Goal: Task Accomplishment & Management: Use online tool/utility

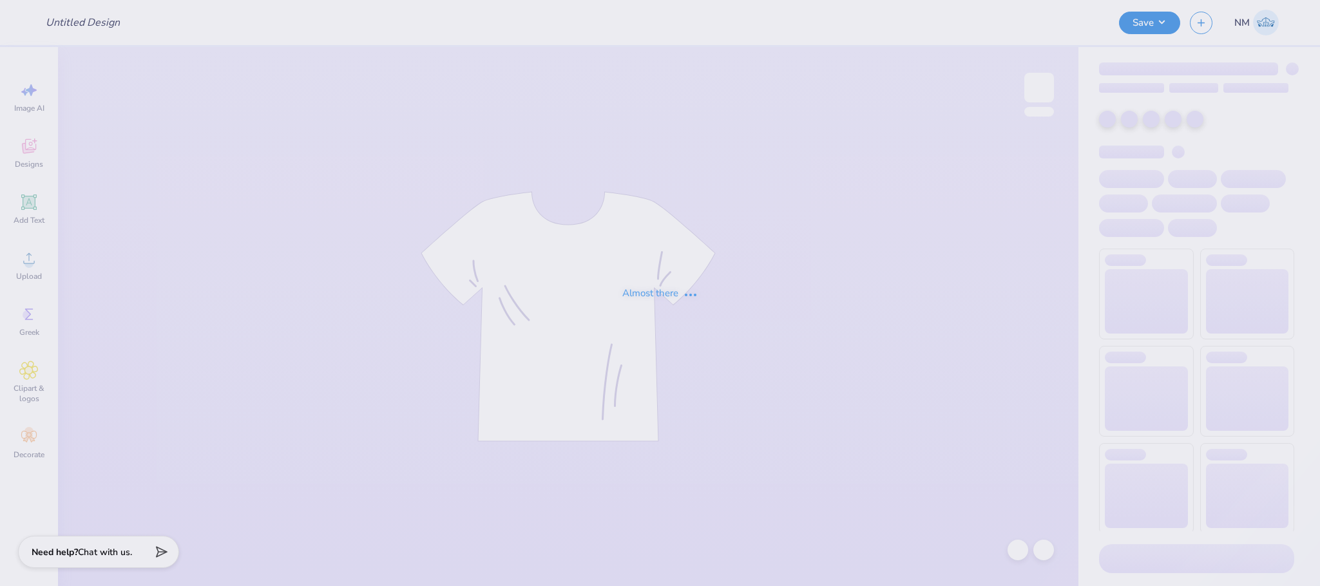
type input "DNZ FOUNDERS DAY"
type input "50"
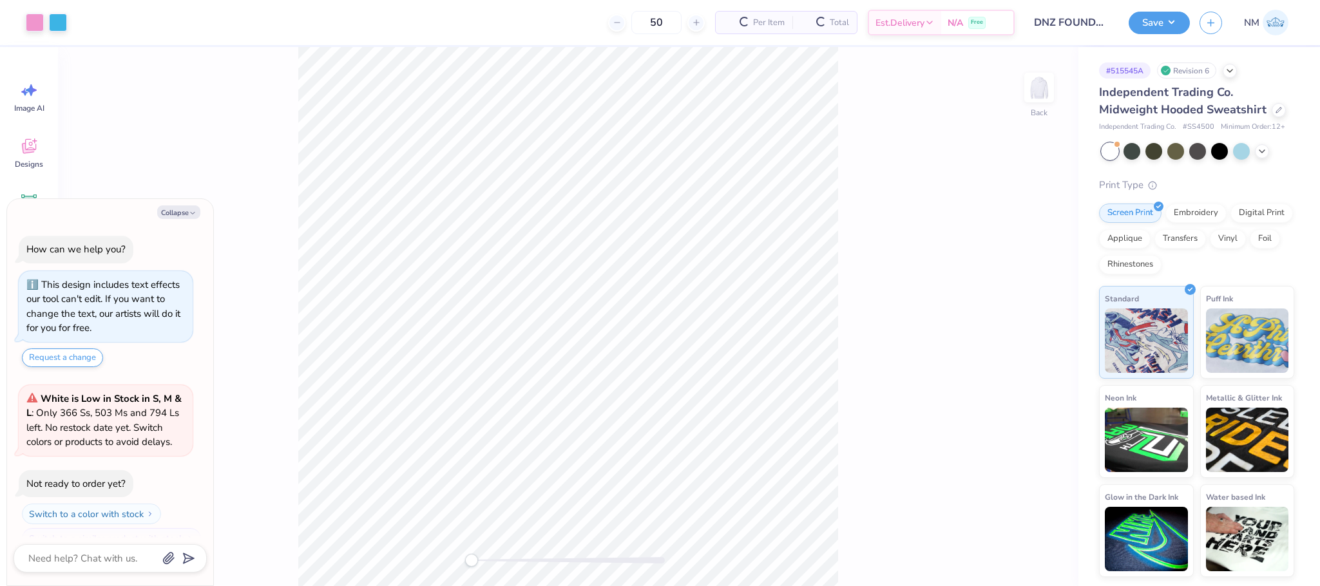
scroll to position [22, 0]
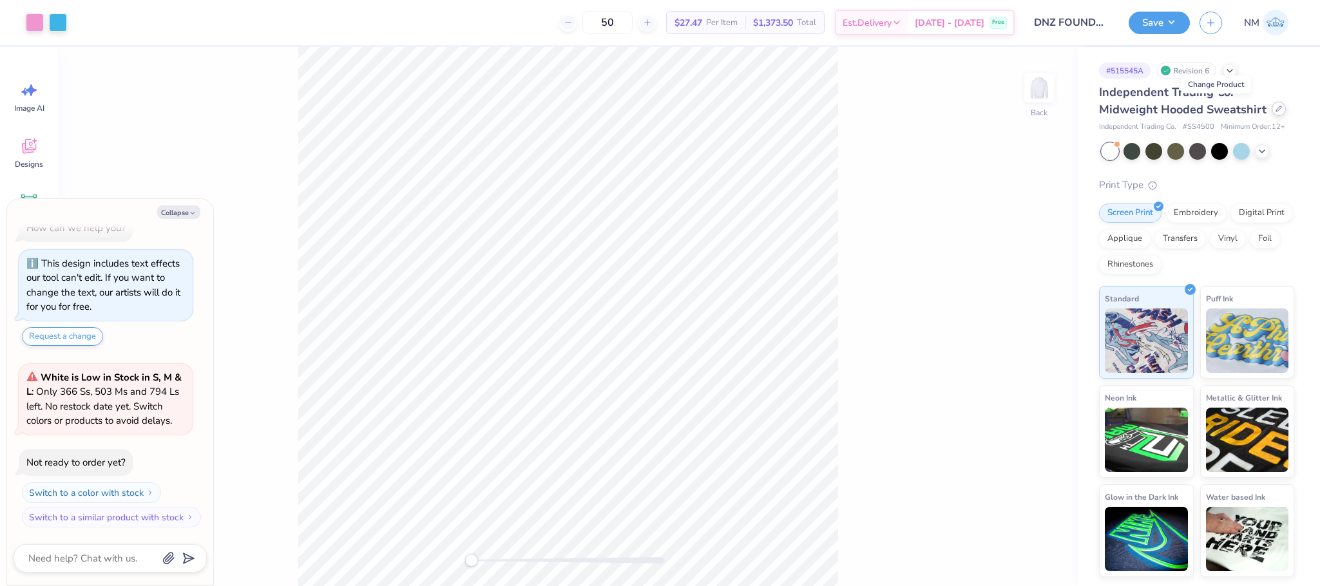
click at [1271, 111] on div at bounding box center [1278, 109] width 14 height 14
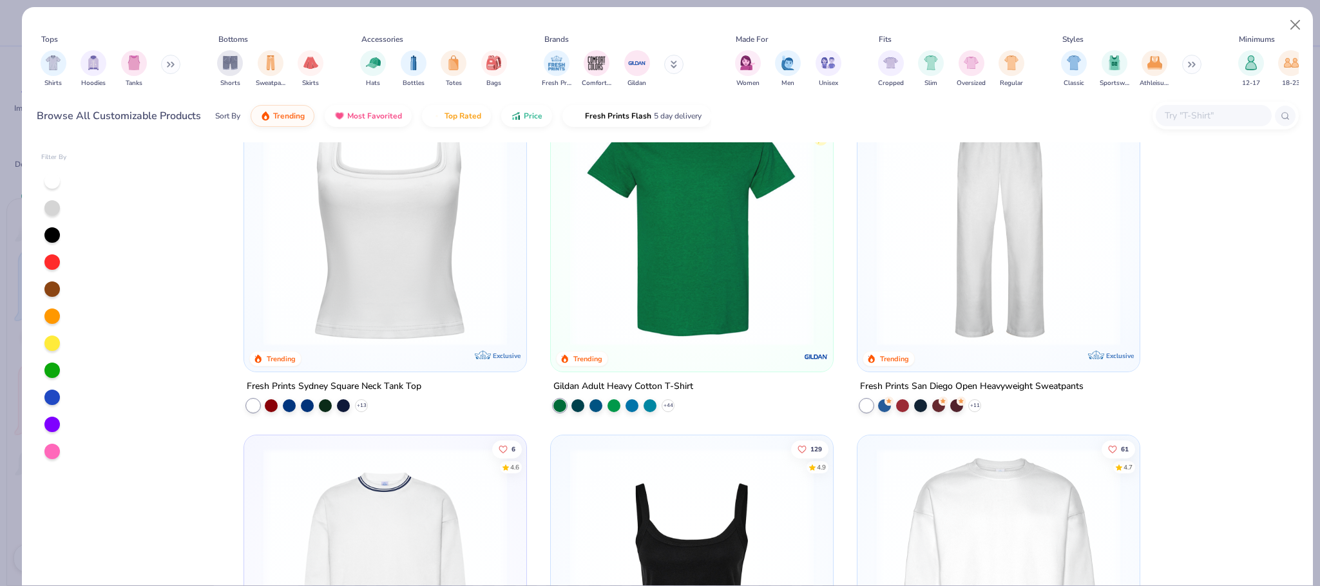
scroll to position [775, 0]
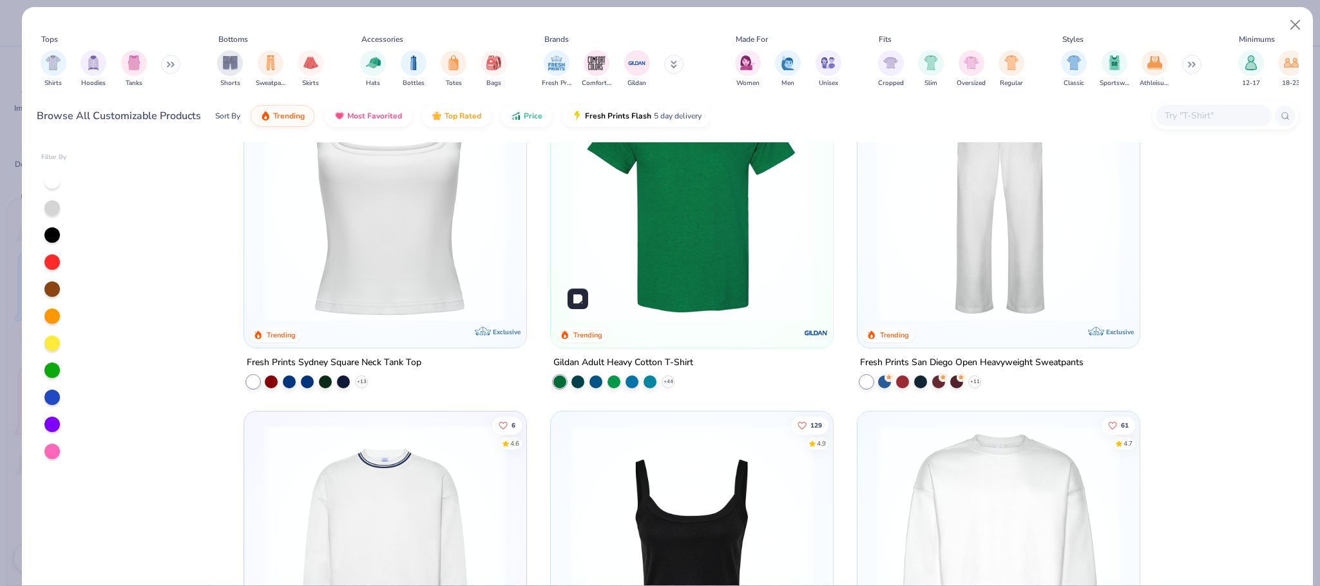
click at [657, 248] on img at bounding box center [692, 200] width 256 height 243
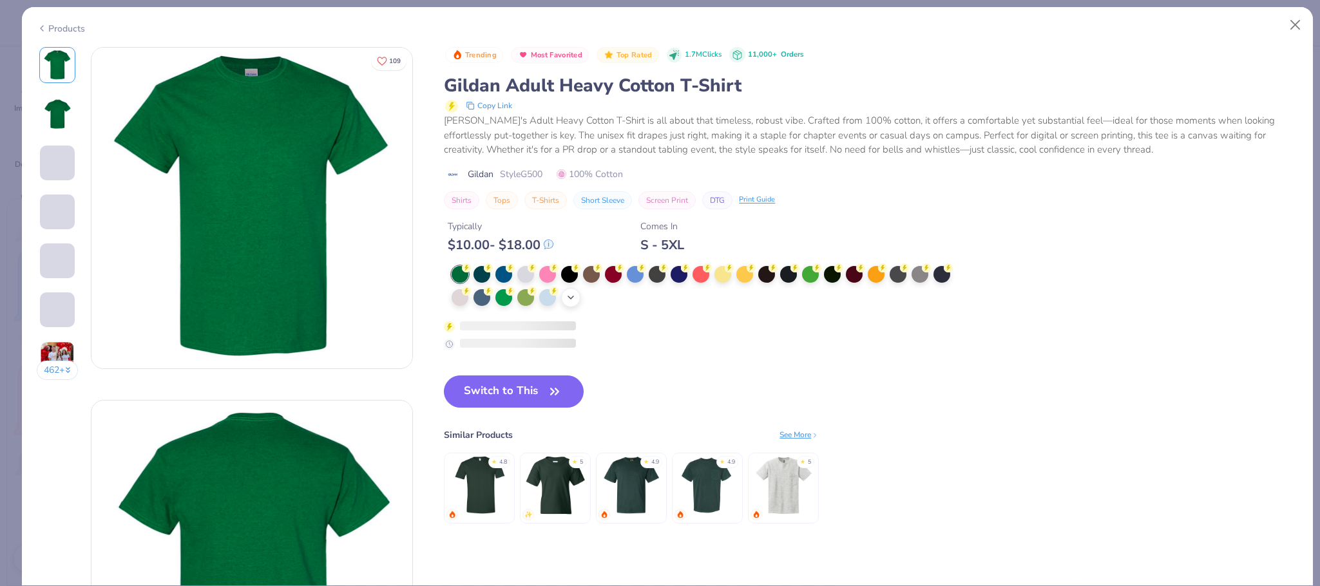
click at [568, 296] on icon at bounding box center [570, 297] width 10 height 10
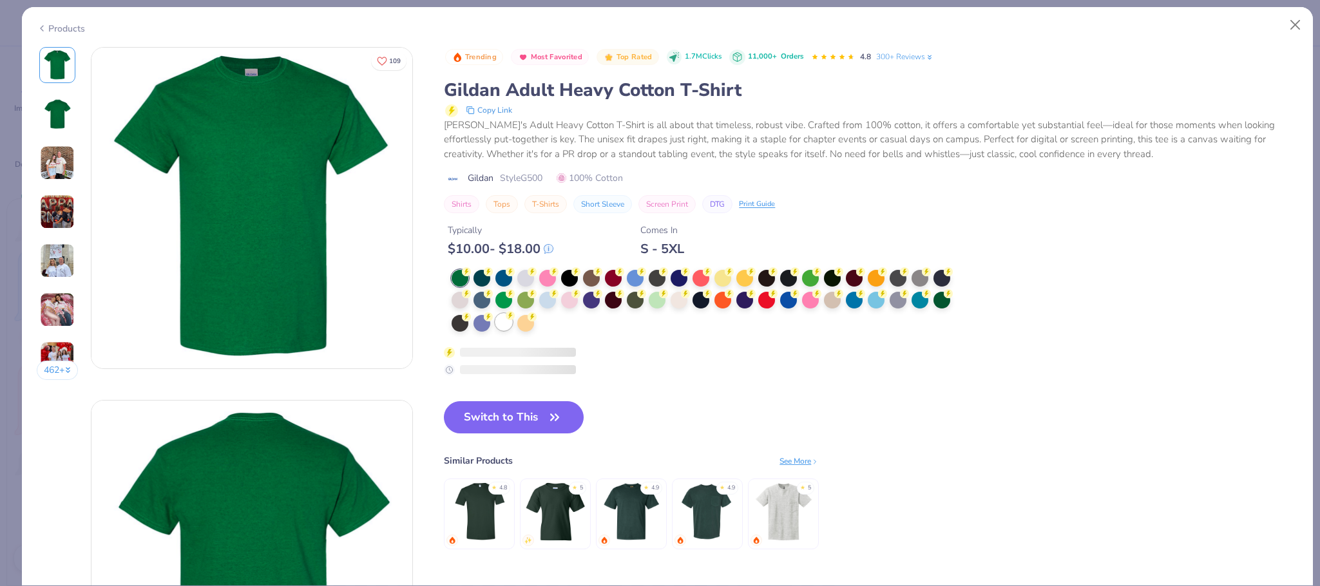
click at [508, 327] on div at bounding box center [503, 322] width 17 height 17
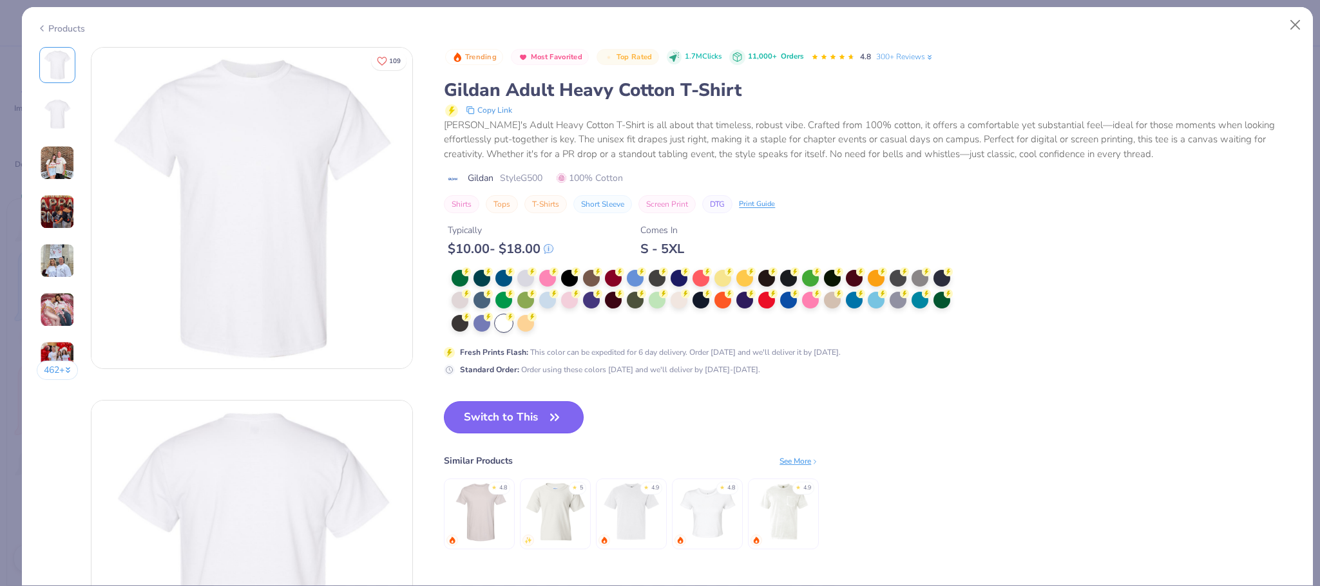
click at [516, 415] on button "Switch to This" at bounding box center [514, 417] width 140 height 32
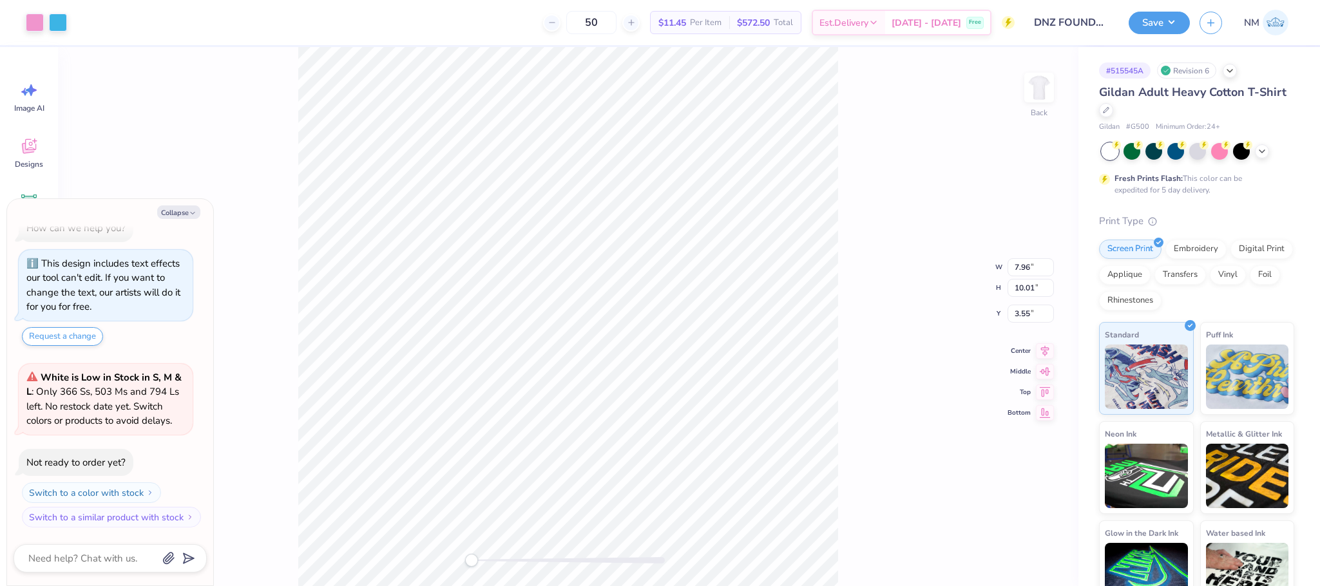
type textarea "x"
type input "3.00"
click at [1158, 15] on button "Save" at bounding box center [1158, 21] width 61 height 23
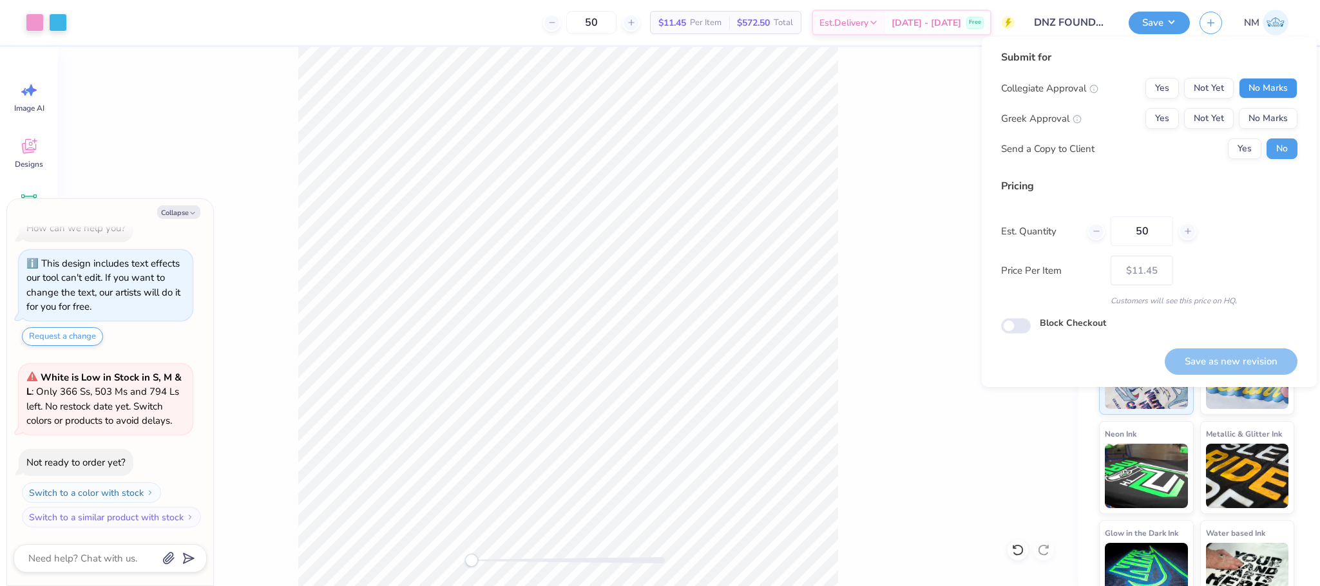
click at [1255, 88] on button "No Marks" at bounding box center [1268, 88] width 59 height 21
click at [1152, 114] on button "Yes" at bounding box center [1161, 118] width 33 height 21
click at [1243, 149] on button "Yes" at bounding box center [1244, 148] width 33 height 21
click at [1278, 146] on button "No" at bounding box center [1281, 148] width 31 height 21
click at [1194, 352] on button "Save as new revision" at bounding box center [1230, 361] width 133 height 26
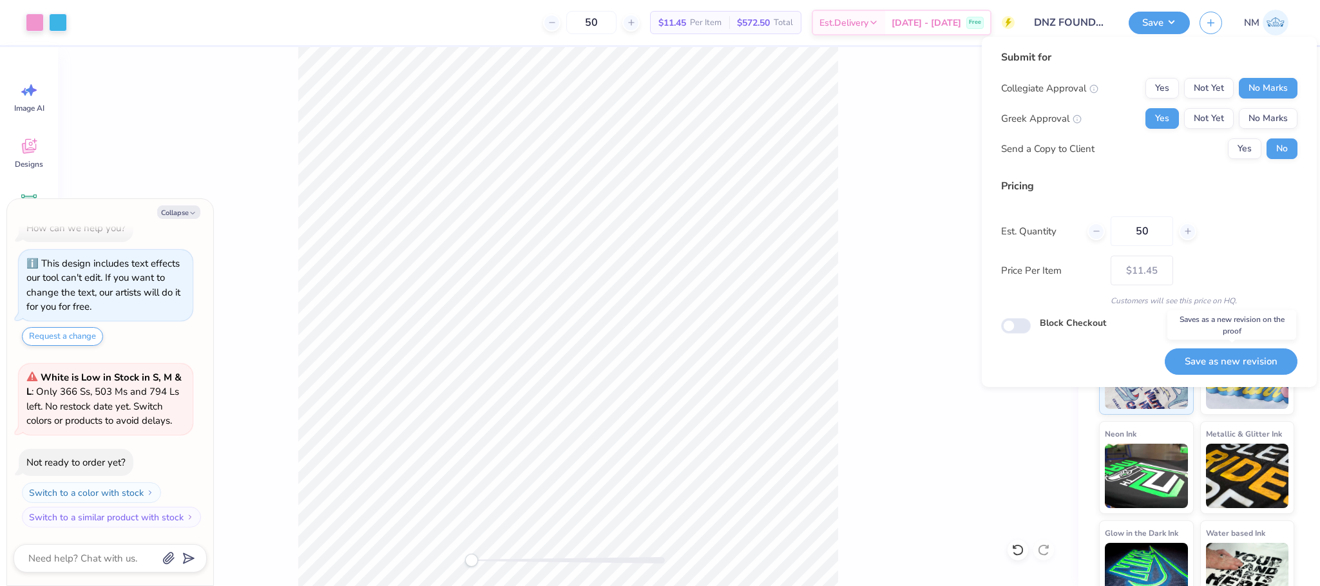
type textarea "x"
type input "– –"
type textarea "x"
type input "$11.45"
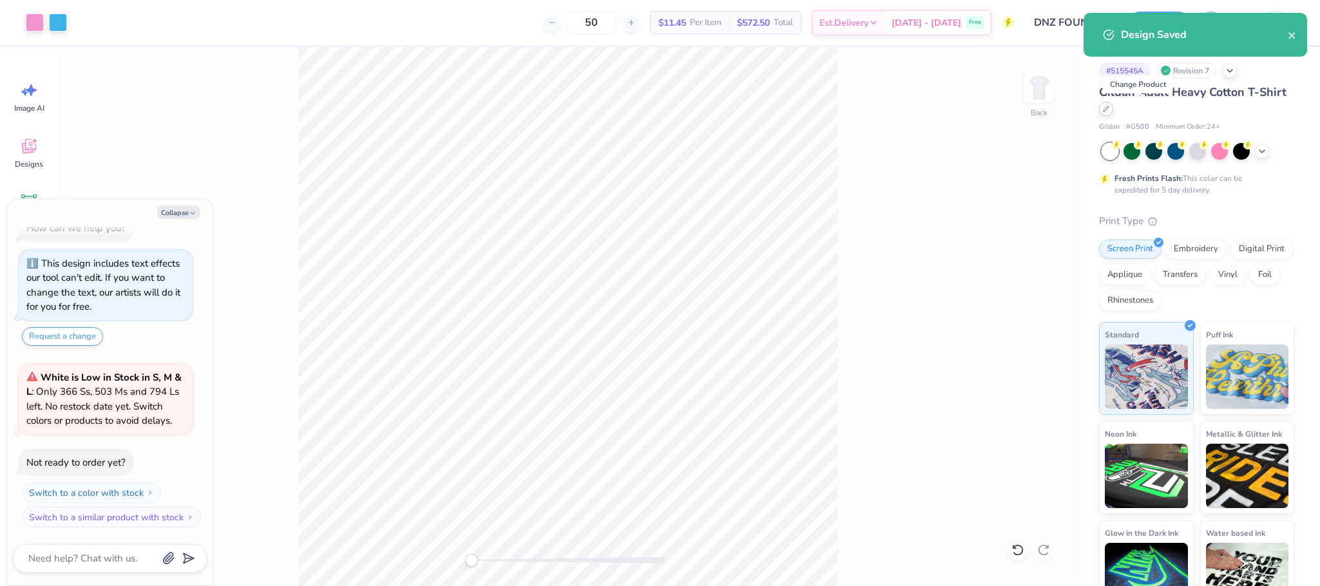
click at [1113, 113] on div at bounding box center [1106, 109] width 14 height 14
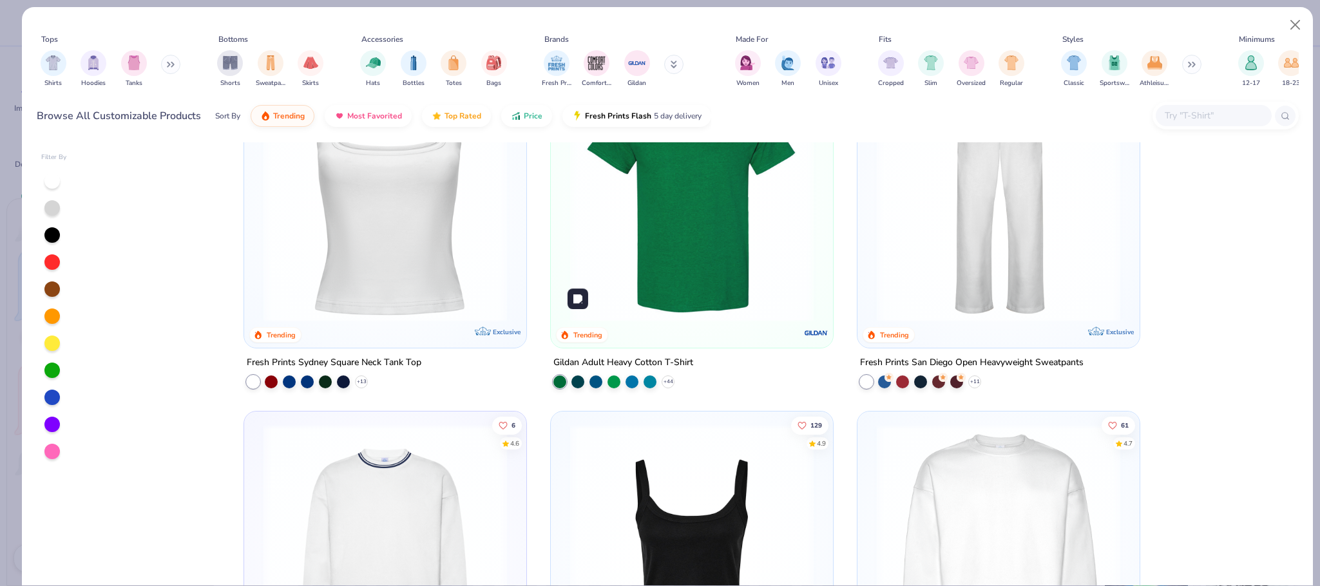
scroll to position [1164, 0]
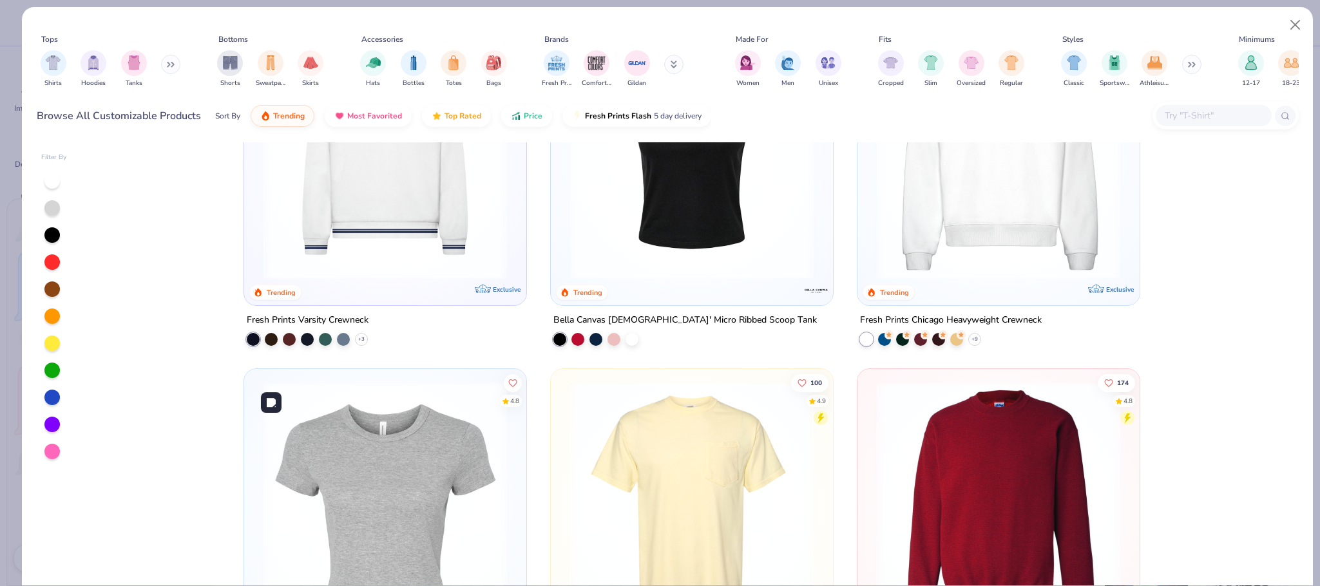
click at [427, 452] on img at bounding box center [385, 503] width 256 height 243
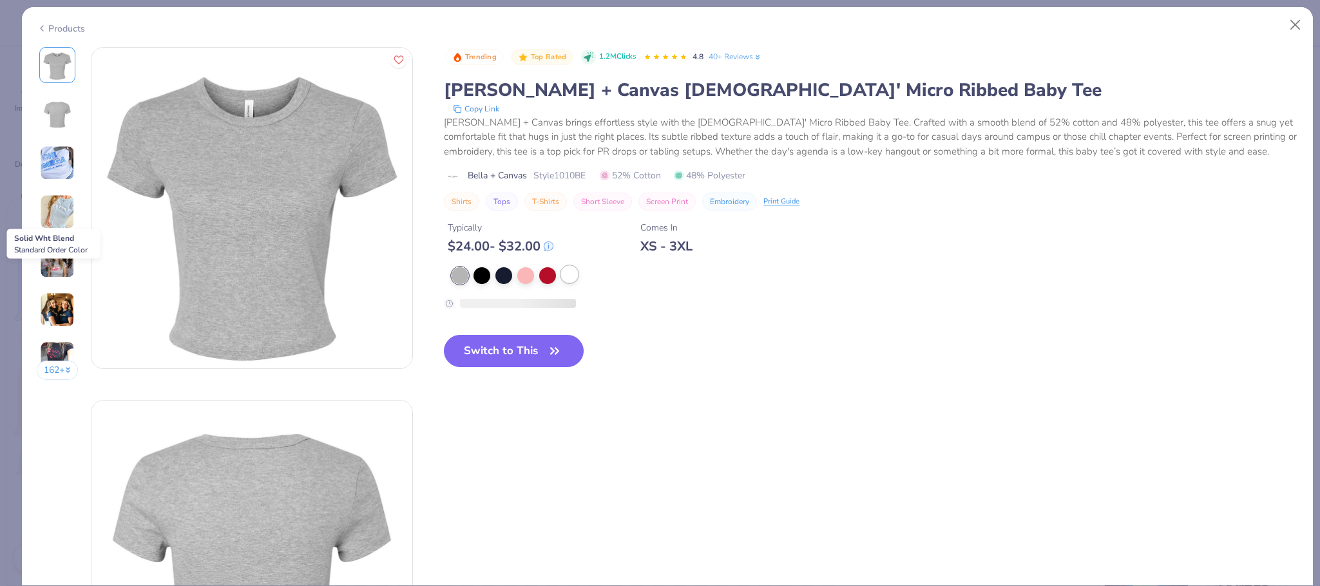
click at [568, 279] on div at bounding box center [569, 274] width 17 height 17
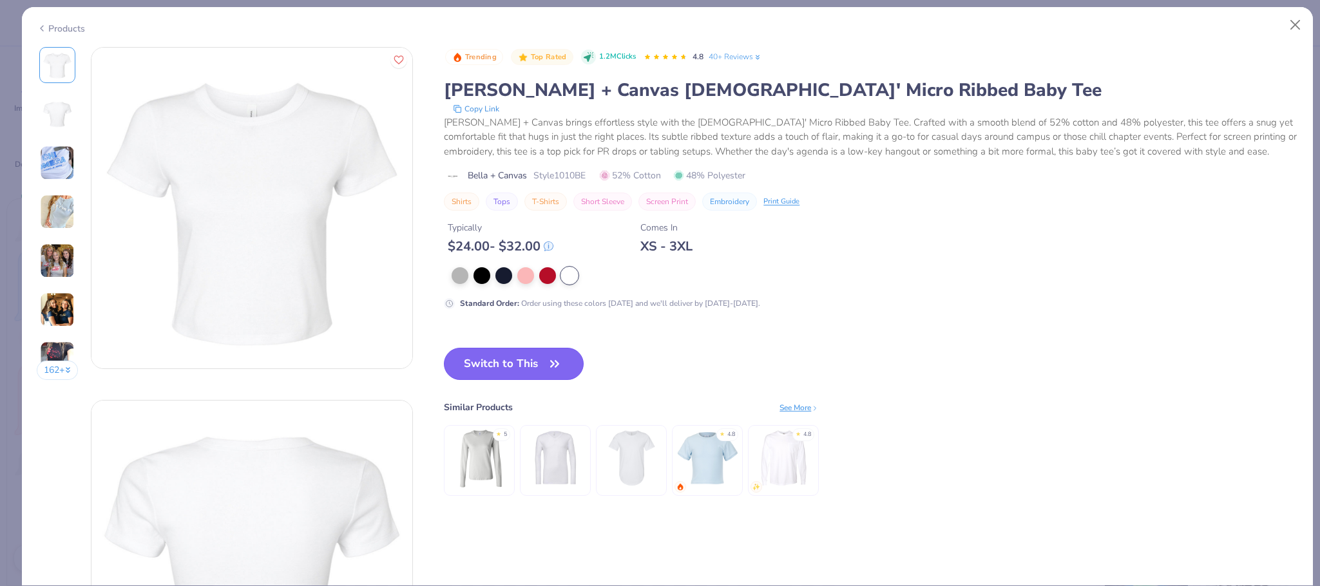
click at [555, 354] on button "Switch to This" at bounding box center [514, 364] width 140 height 32
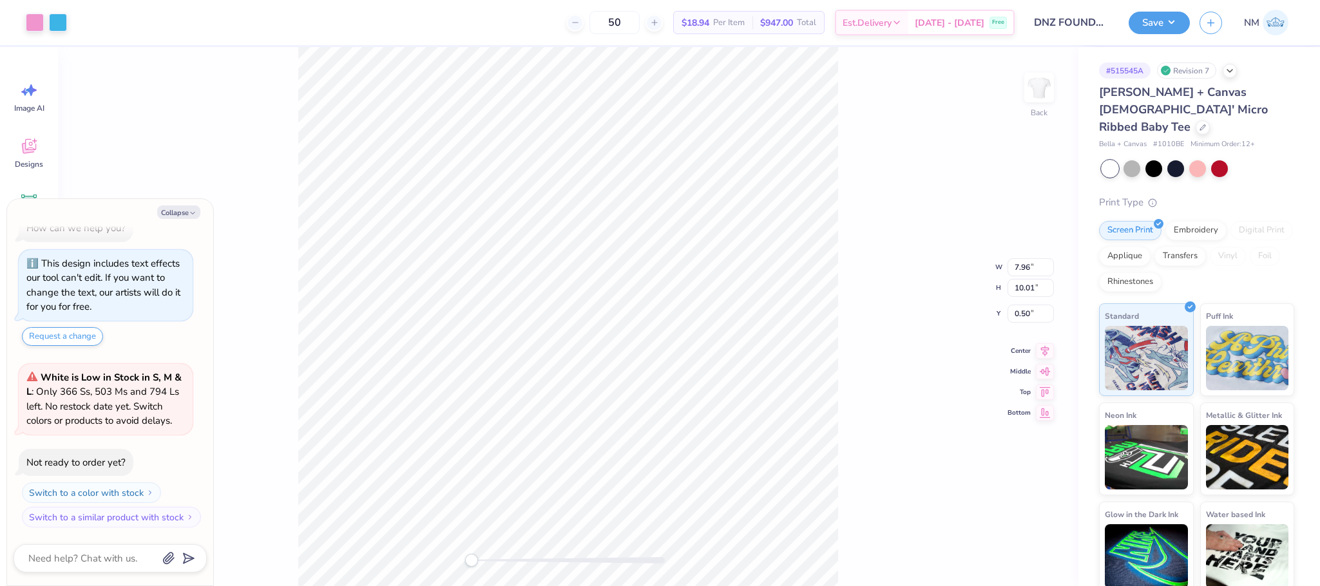
type textarea "x"
type input "3.00"
click at [1160, 16] on button "Save" at bounding box center [1158, 21] width 61 height 23
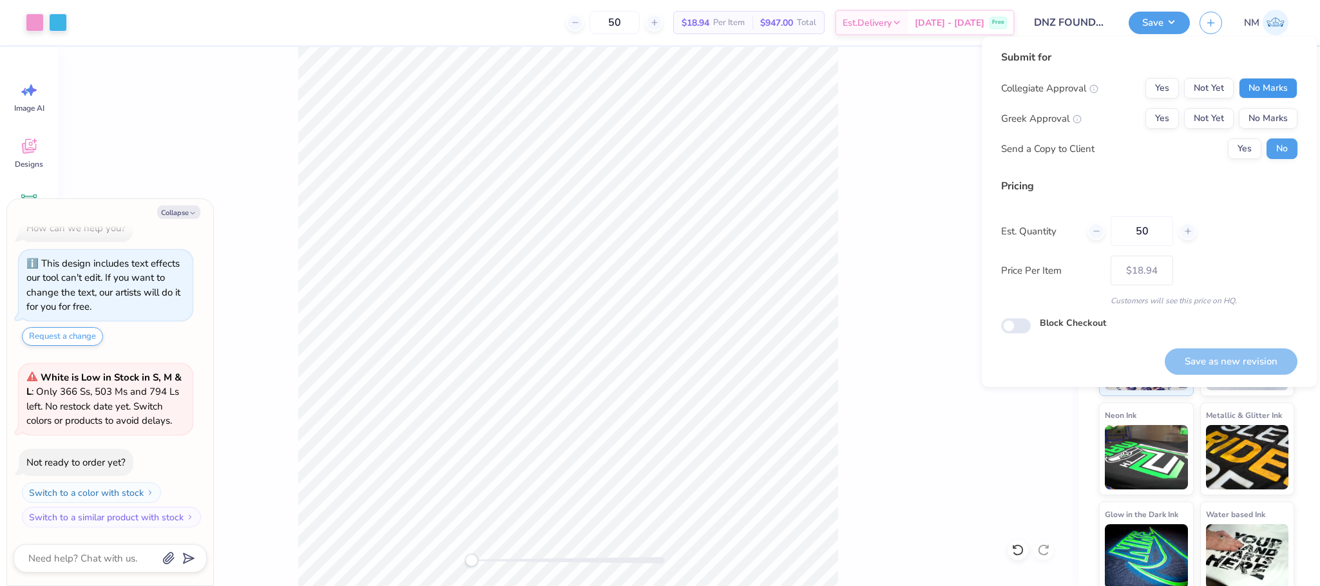
click at [1264, 84] on button "No Marks" at bounding box center [1268, 88] width 59 height 21
click at [1134, 110] on div "Greek Approval Yes Not Yet No Marks" at bounding box center [1149, 118] width 296 height 21
click at [1148, 113] on button "Yes" at bounding box center [1161, 118] width 33 height 21
click at [1216, 357] on button "Save as new revision" at bounding box center [1230, 361] width 133 height 26
type textarea "x"
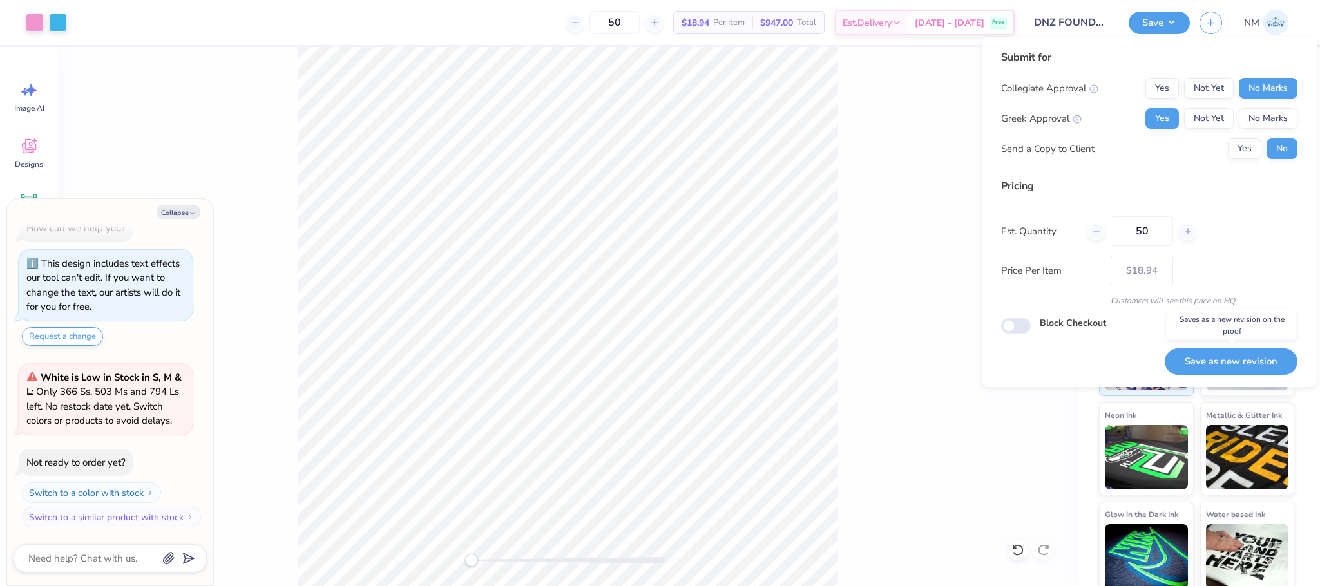
type input "– –"
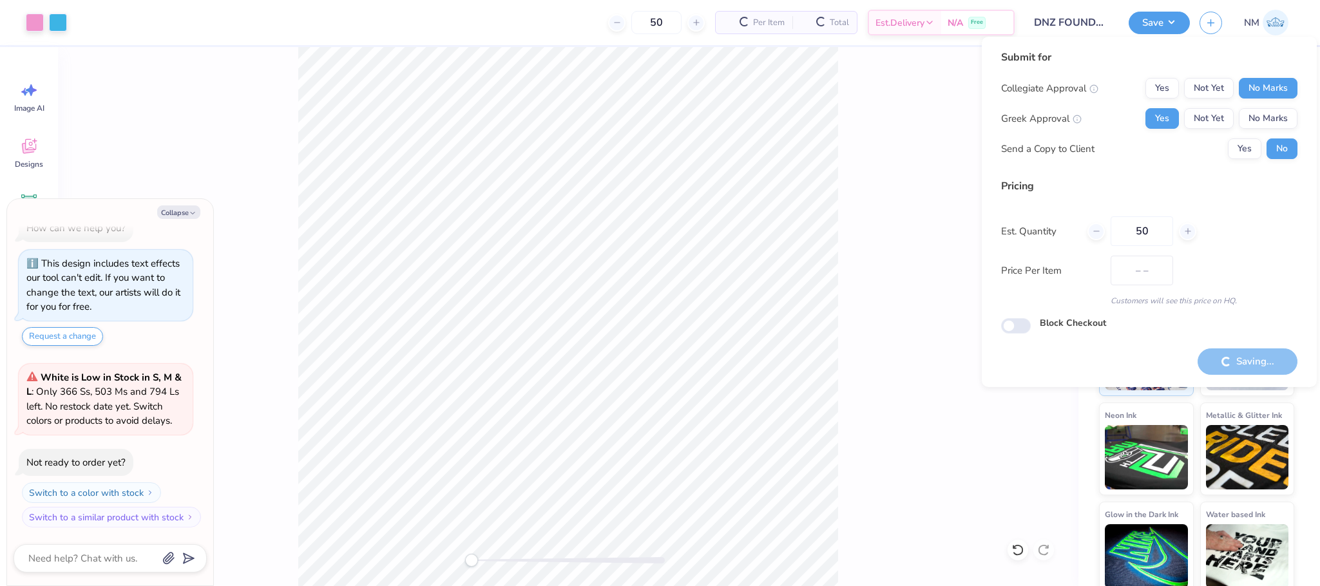
type textarea "x"
type input "$18.94"
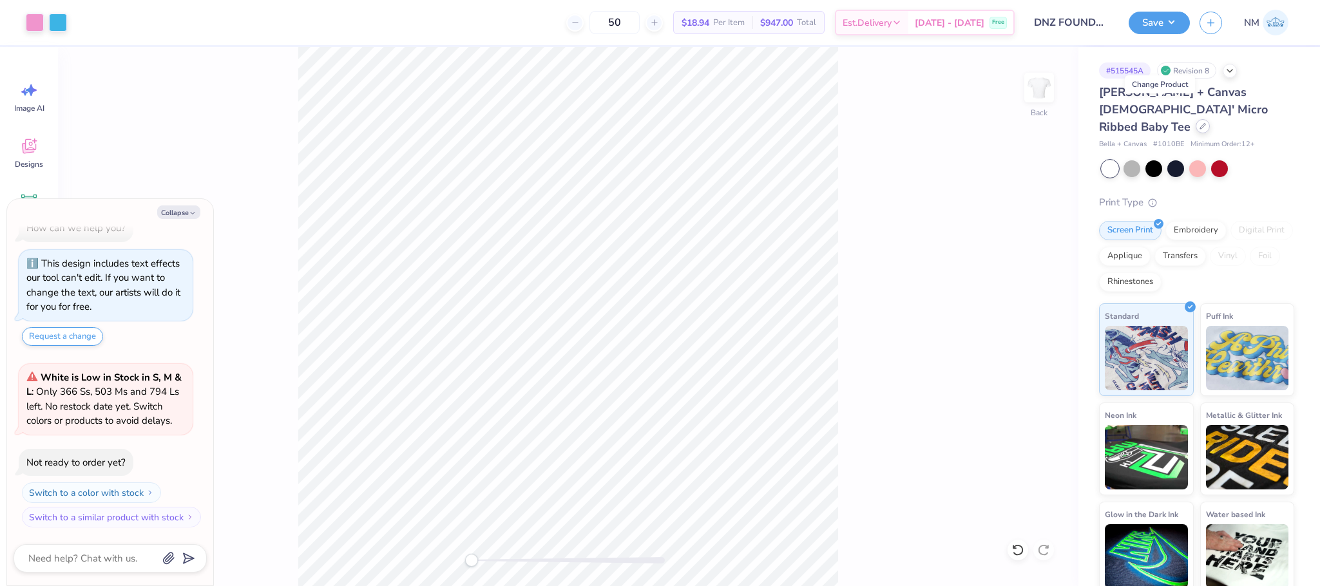
click at [1199, 123] on icon at bounding box center [1202, 126] width 6 height 6
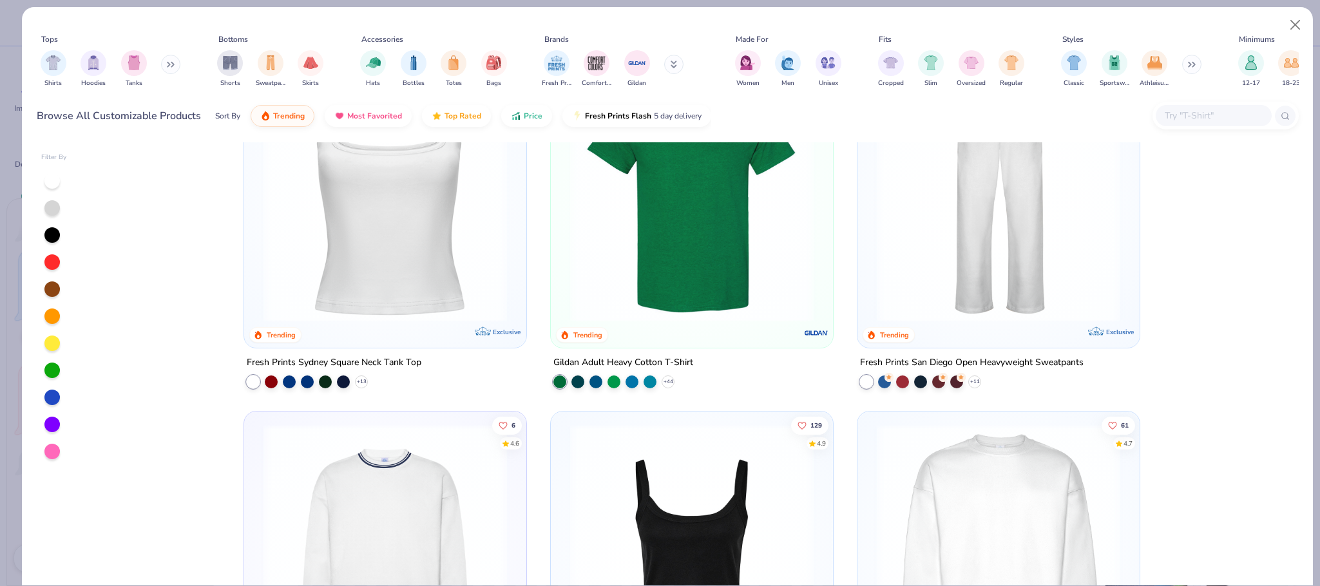
scroll to position [1164, 0]
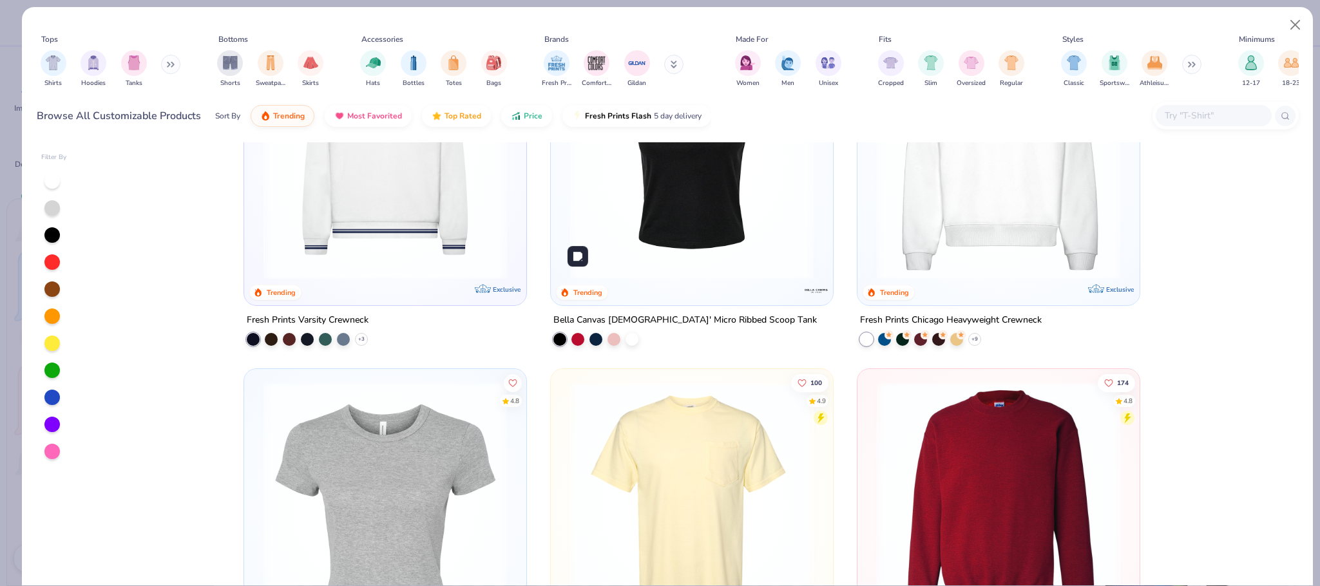
click at [660, 249] on img at bounding box center [692, 157] width 256 height 243
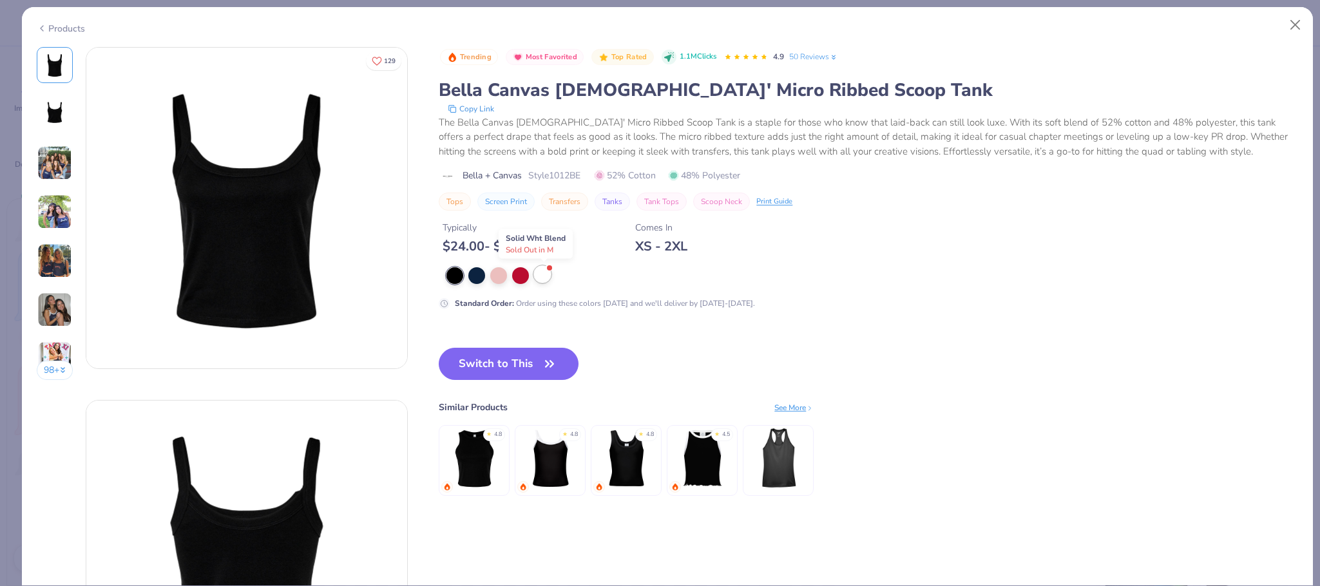
click at [546, 274] on div at bounding box center [542, 274] width 17 height 17
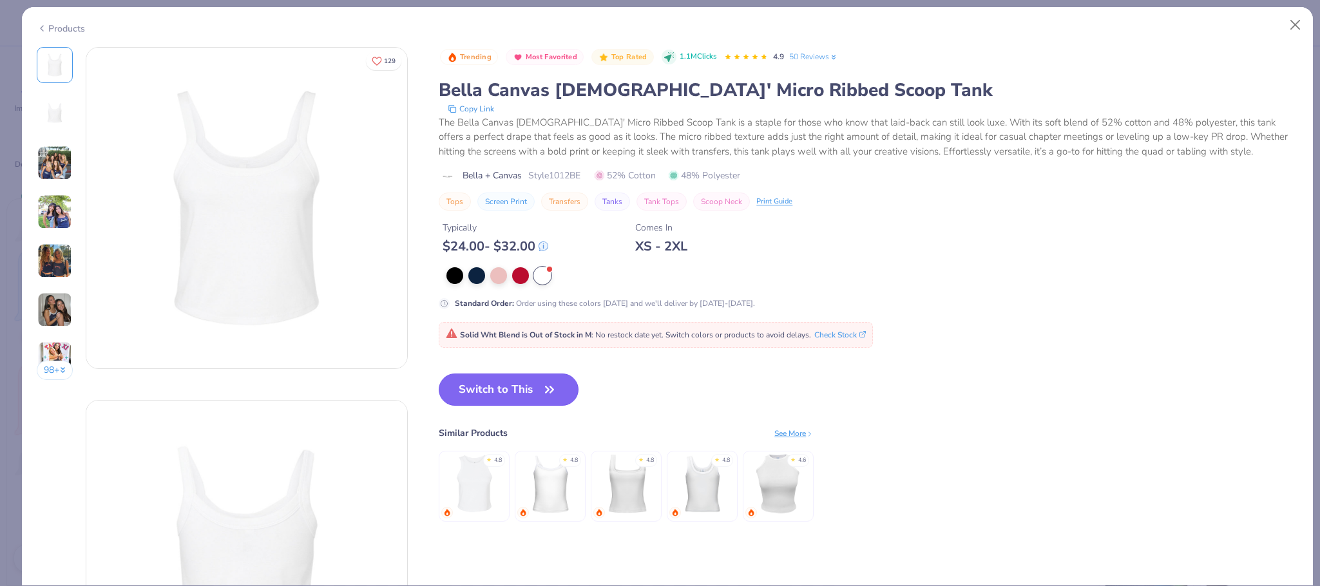
click at [511, 383] on button "Switch to This" at bounding box center [509, 390] width 140 height 32
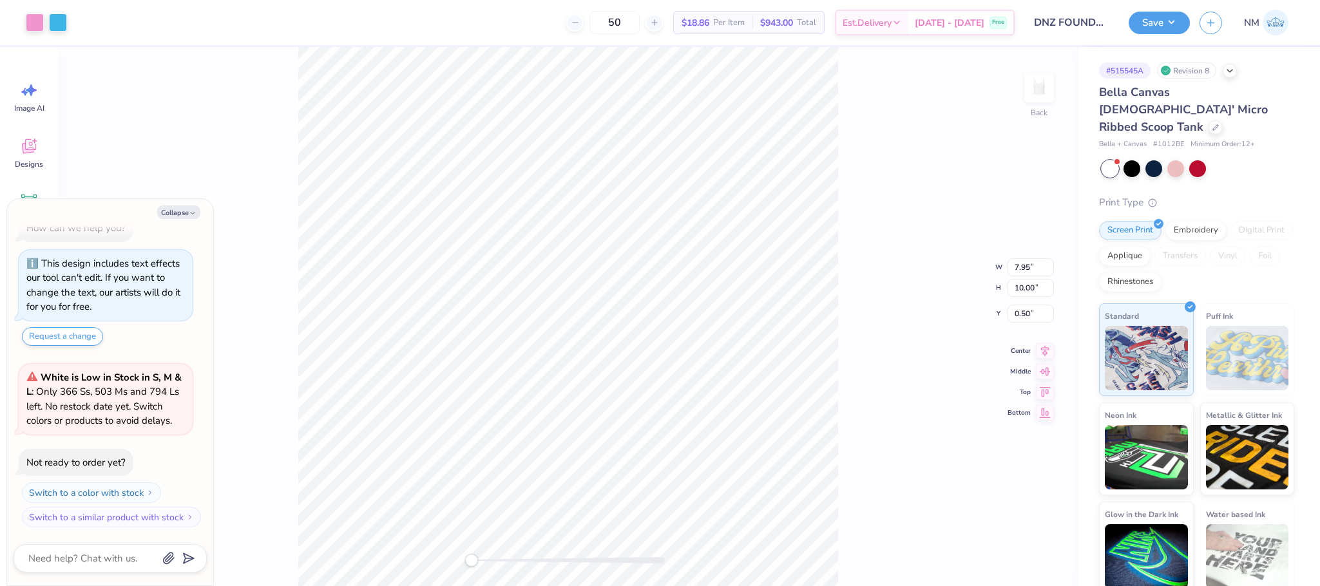
type textarea "x"
type input "5.78"
type input "7.26"
type textarea "x"
type input "2.00"
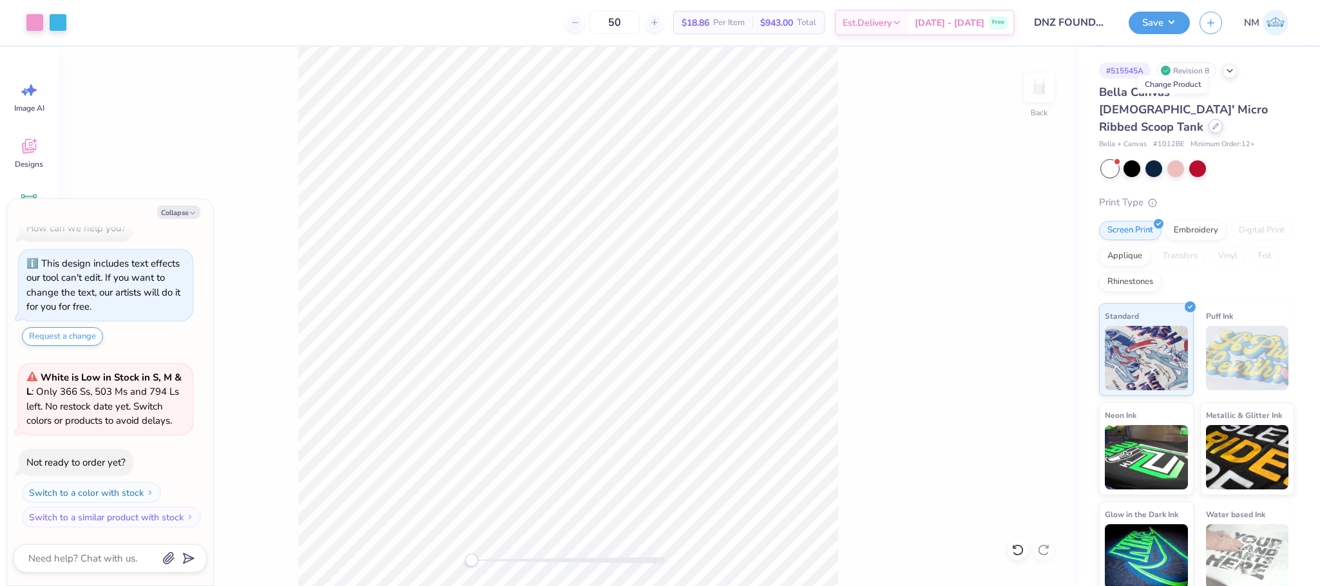
click at [1208, 119] on div at bounding box center [1215, 126] width 14 height 14
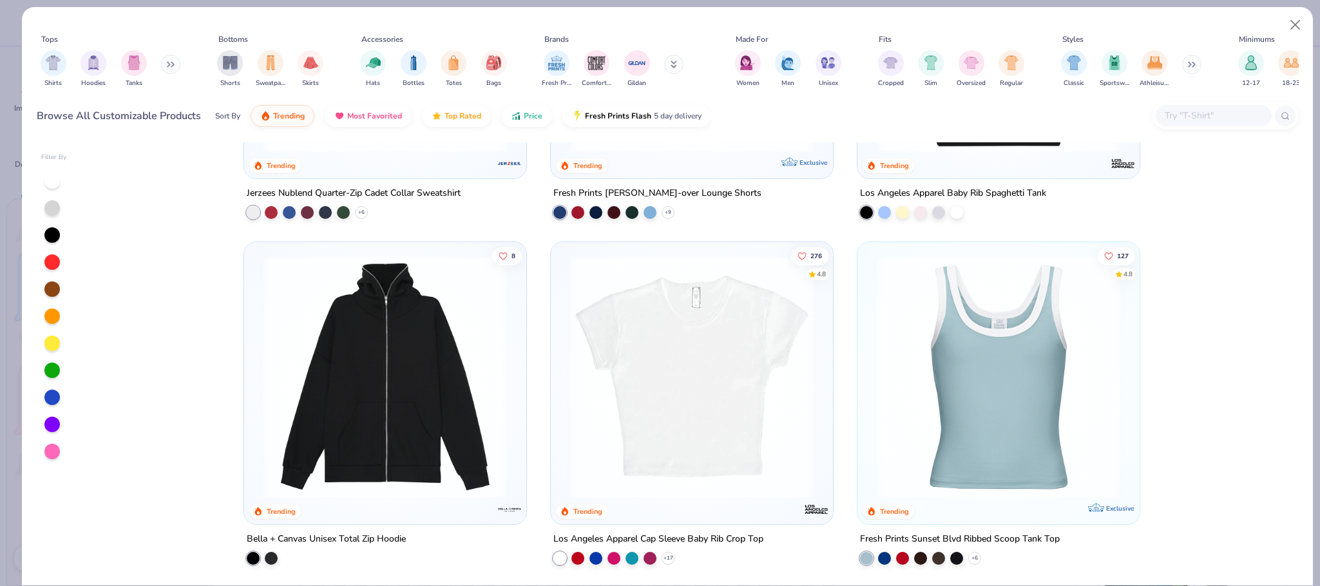
scroll to position [1940, 0]
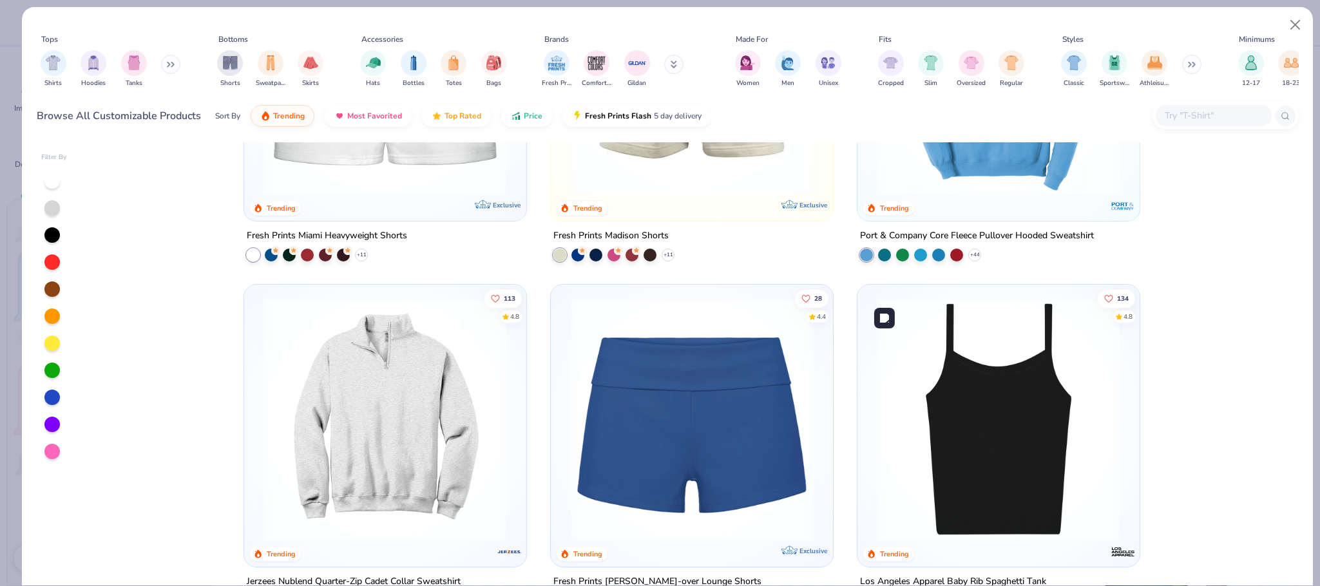
click at [959, 377] on img at bounding box center [998, 419] width 256 height 243
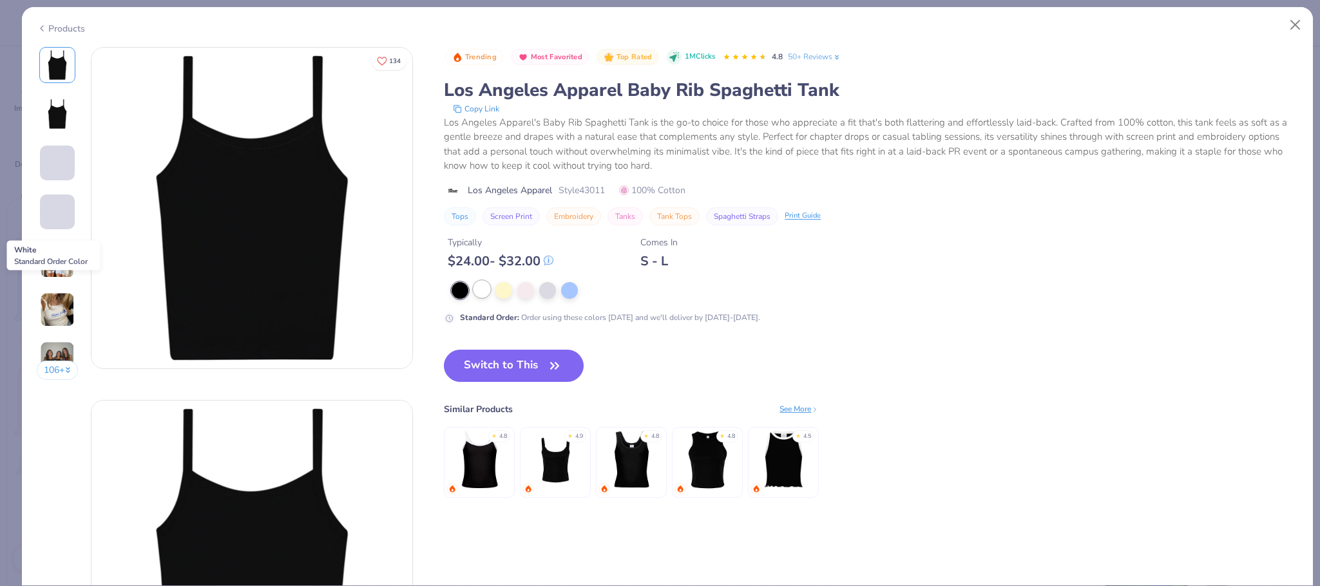
click at [485, 290] on div at bounding box center [481, 289] width 17 height 17
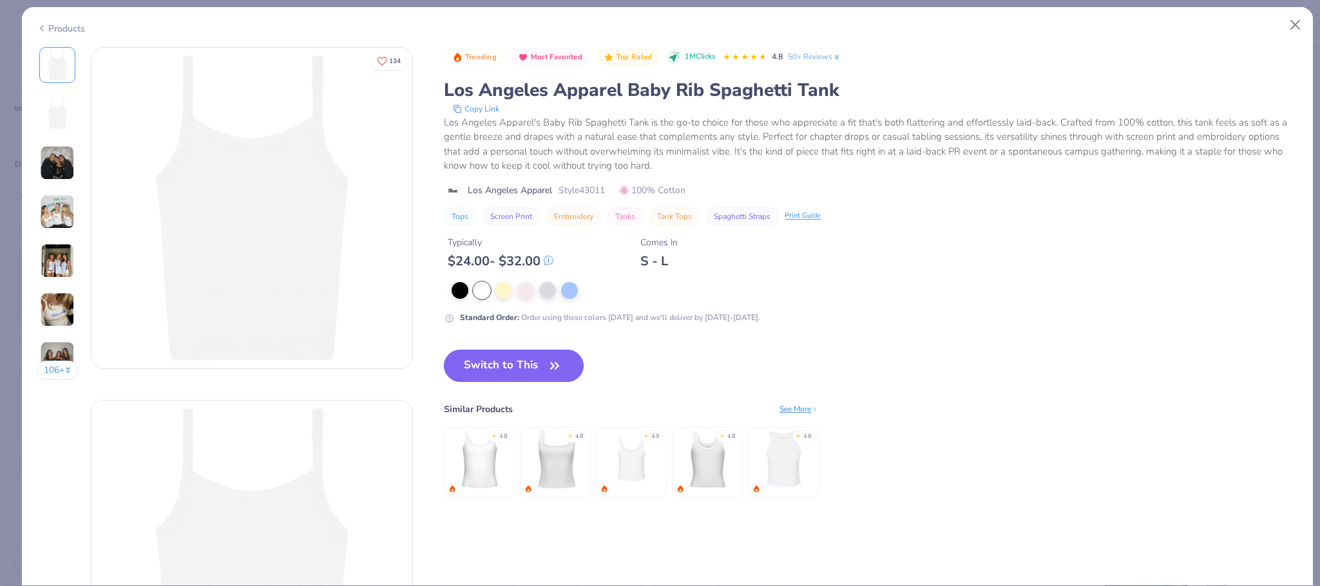
click at [511, 356] on button "Switch to This" at bounding box center [514, 366] width 140 height 32
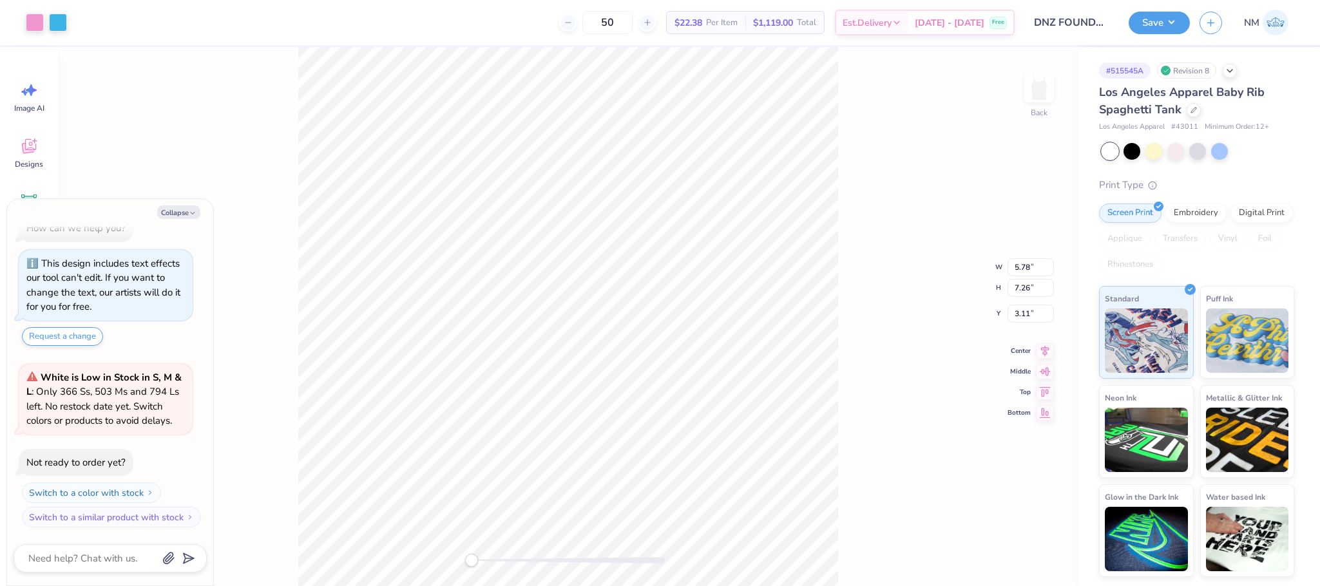
type textarea "x"
type input "1.84"
type textarea "x"
type input "6.31"
type input "7.93"
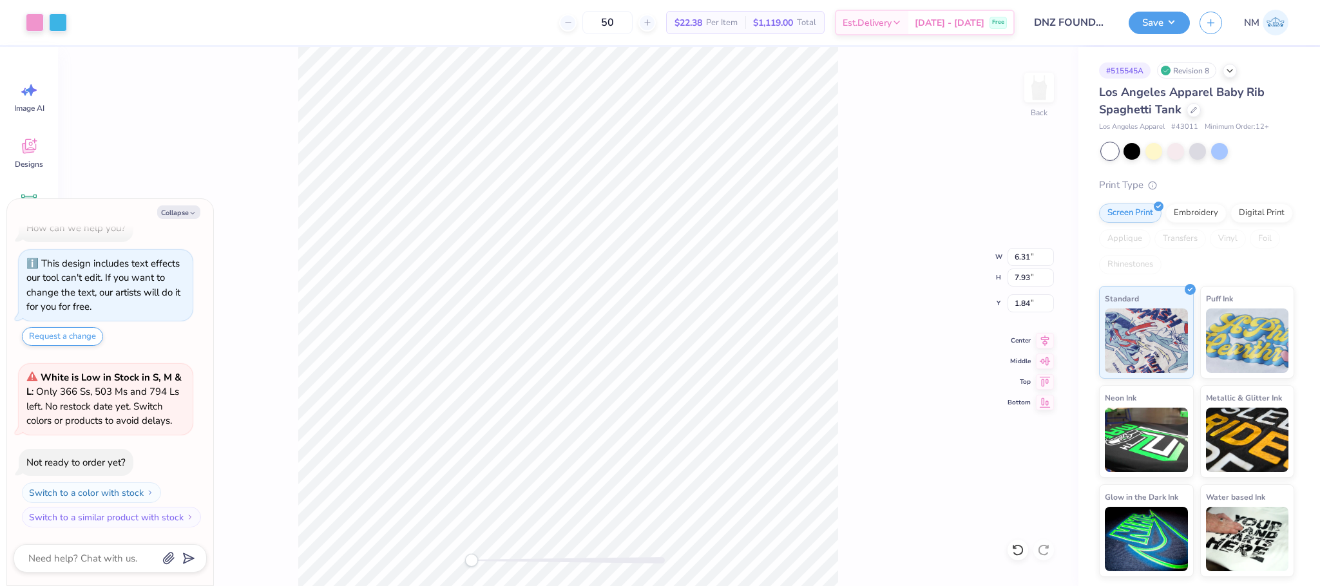
type textarea "x"
type input "2.21"
click at [1144, 22] on button "Save" at bounding box center [1158, 21] width 61 height 23
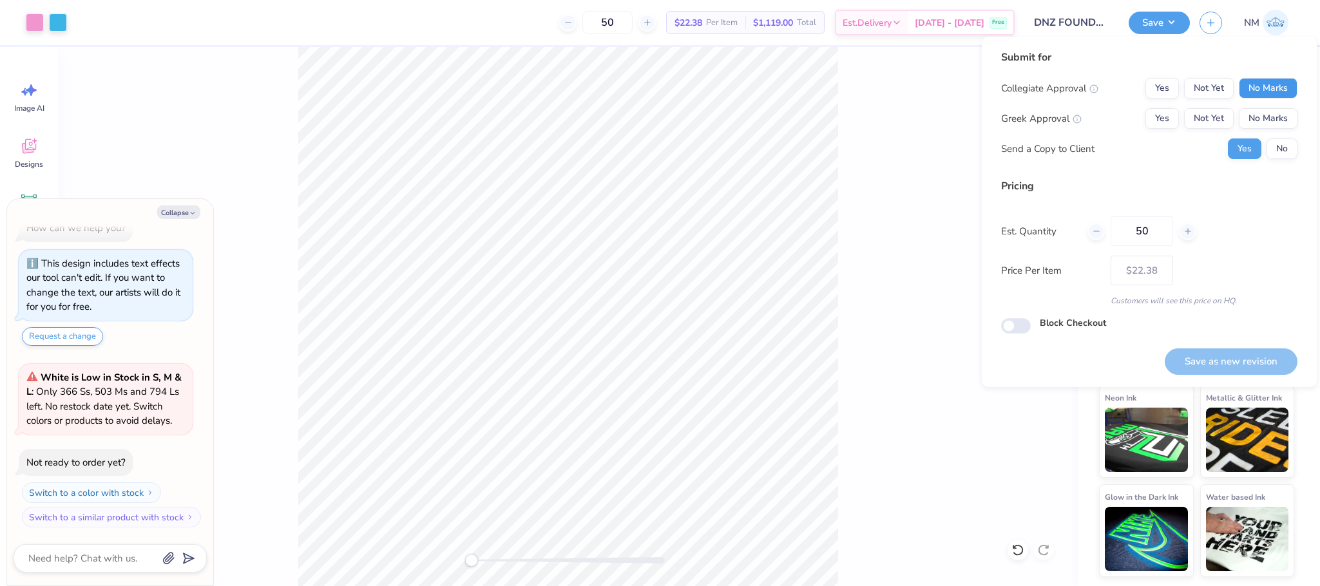
click at [1254, 84] on button "No Marks" at bounding box center [1268, 88] width 59 height 21
click at [1161, 118] on button "Yes" at bounding box center [1161, 118] width 33 height 21
click at [1279, 146] on button "No" at bounding box center [1281, 148] width 31 height 21
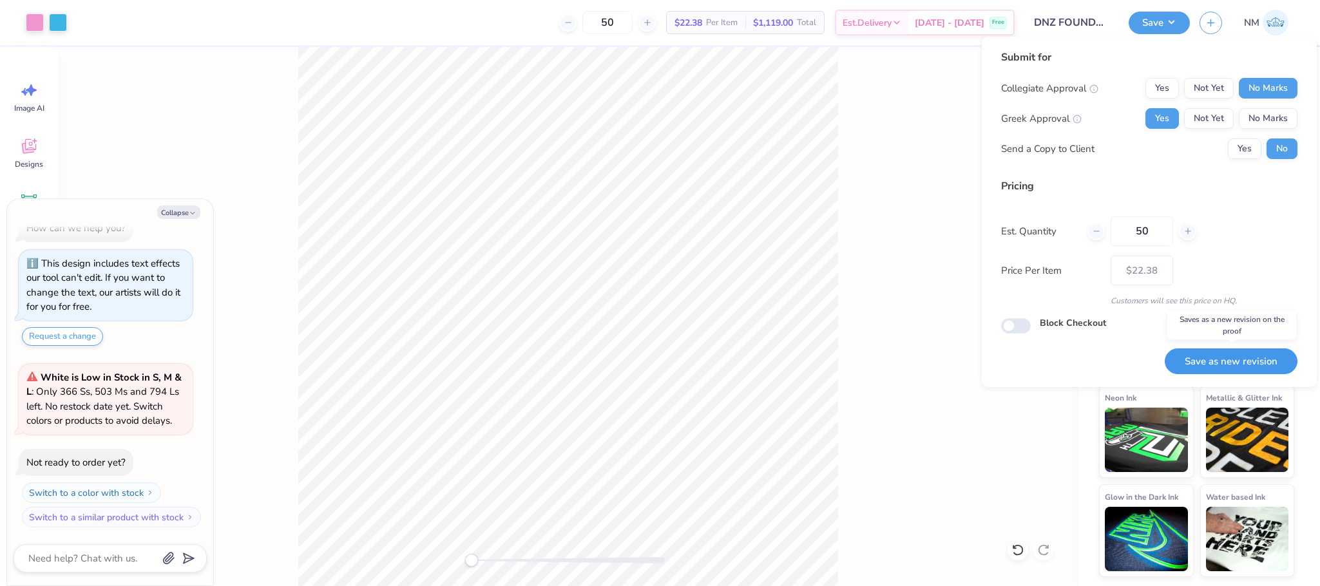
click at [1237, 356] on button "Save as new revision" at bounding box center [1230, 361] width 133 height 26
type textarea "x"
type input "– –"
type textarea "x"
type input "$22.38"
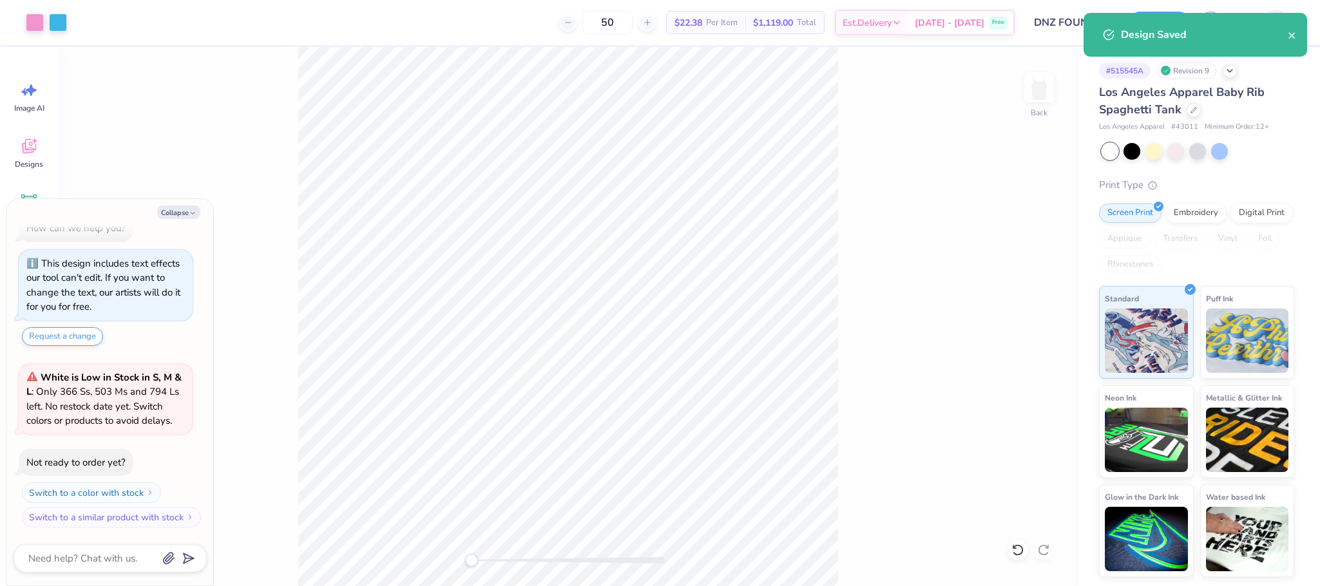
type textarea "x"
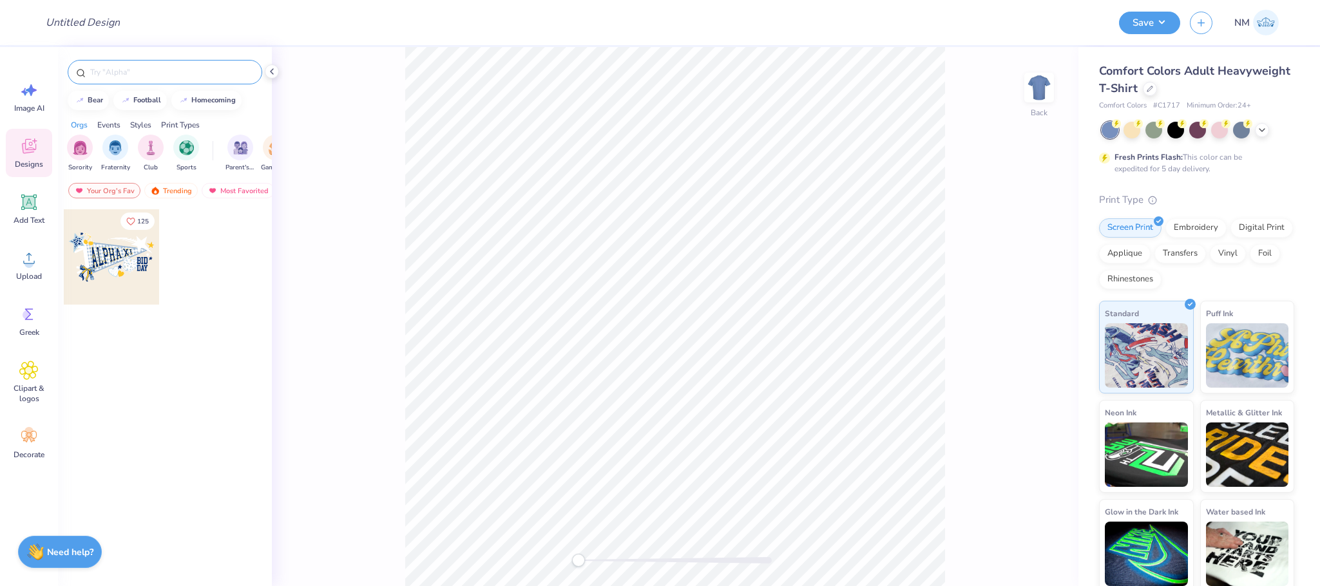
click at [122, 74] on input "text" at bounding box center [171, 72] width 165 height 13
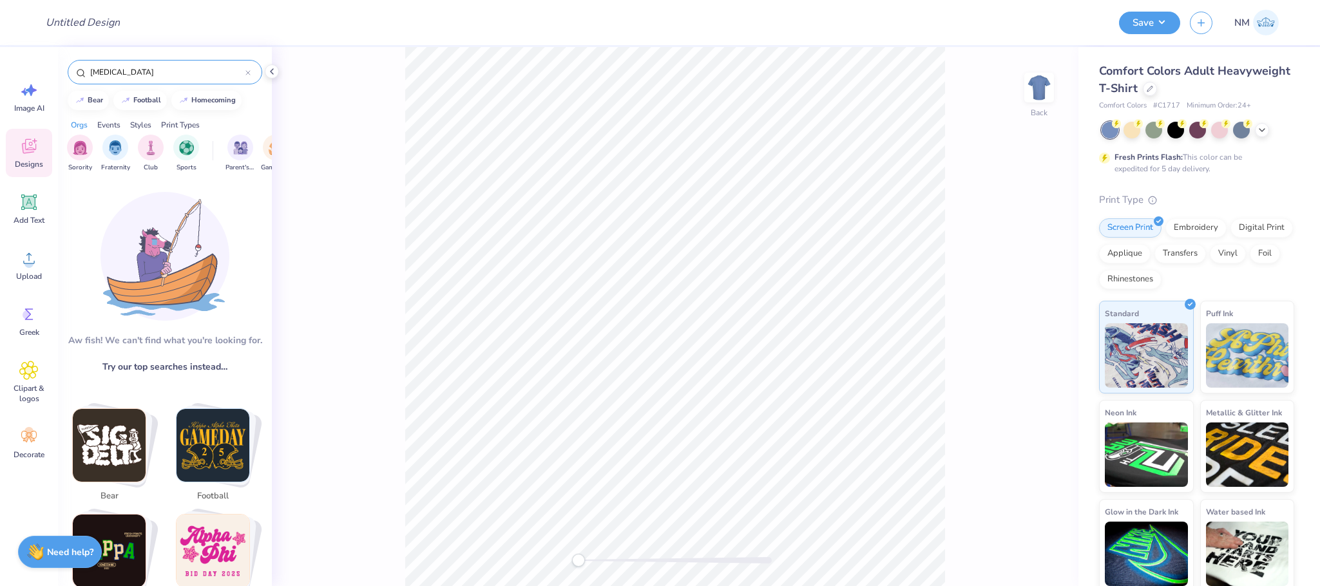
click at [182, 75] on input "[MEDICAL_DATA]" at bounding box center [167, 72] width 157 height 13
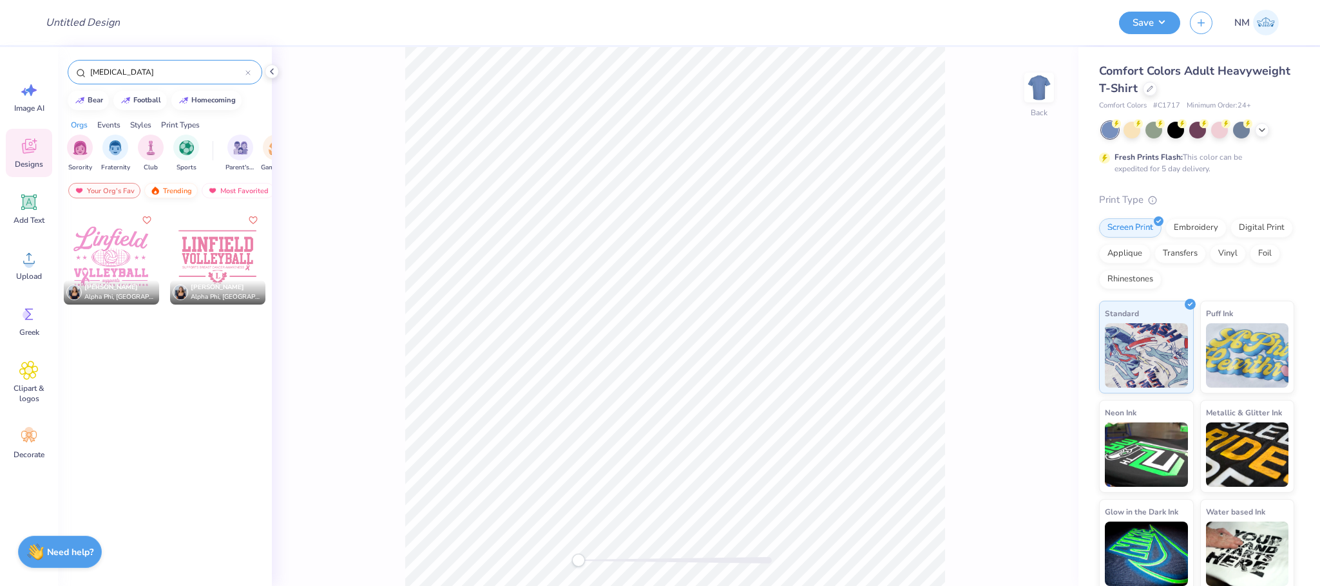
type input "[MEDICAL_DATA]"
click at [170, 193] on div "Trending" at bounding box center [170, 190] width 53 height 15
click at [157, 72] on input "[MEDICAL_DATA]" at bounding box center [167, 72] width 157 height 13
click at [147, 64] on div "[MEDICAL_DATA]" at bounding box center [165, 72] width 195 height 24
click at [147, 71] on input "[MEDICAL_DATA]" at bounding box center [167, 72] width 157 height 13
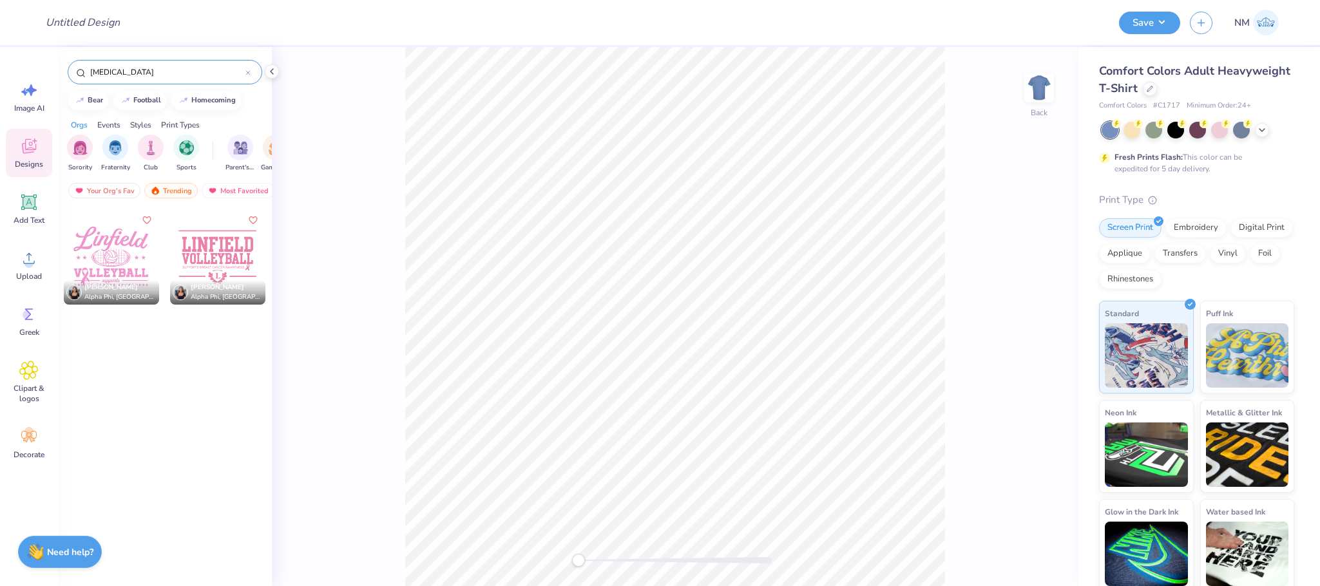
click at [157, 71] on input "[MEDICAL_DATA]" at bounding box center [167, 72] width 157 height 13
drag, startPoint x: 155, startPoint y: 60, endPoint x: 157, endPoint y: 68, distance: 8.0
click at [155, 61] on div "[MEDICAL_DATA]" at bounding box center [165, 72] width 195 height 24
click at [157, 68] on input "[MEDICAL_DATA]" at bounding box center [167, 72] width 157 height 13
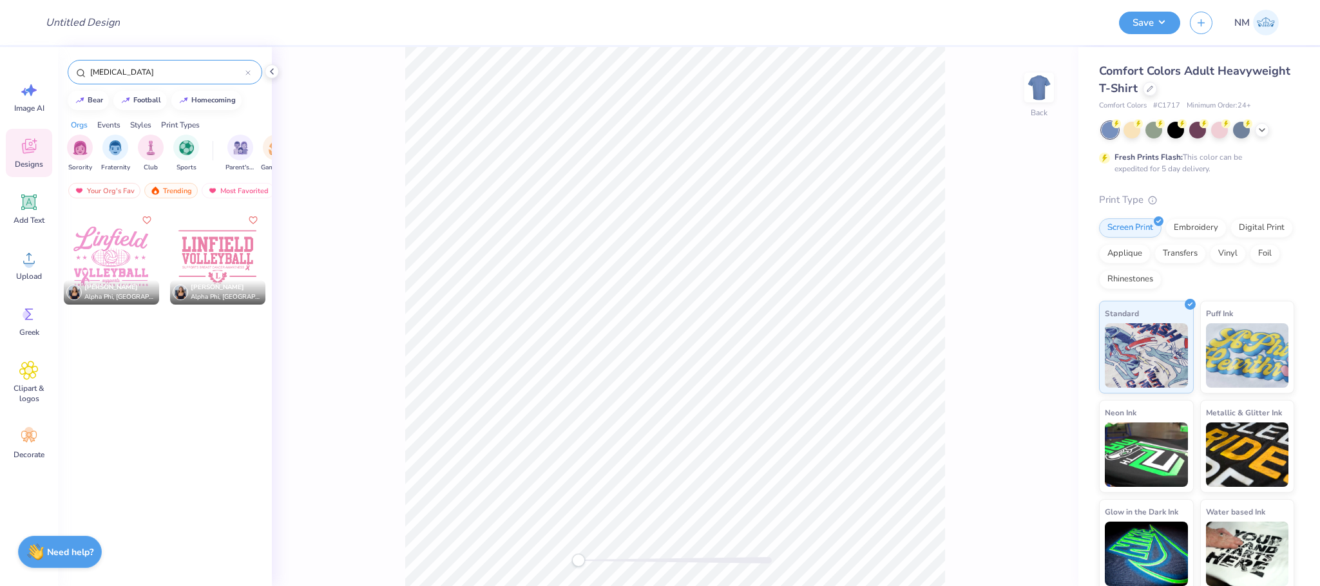
click at [75, 126] on div "Orgs" at bounding box center [79, 125] width 17 height 12
click at [185, 186] on div "Trending" at bounding box center [170, 190] width 53 height 15
click at [236, 195] on div "Most Favorited" at bounding box center [238, 190] width 73 height 15
drag, startPoint x: 161, startPoint y: 77, endPoint x: 79, endPoint y: 66, distance: 82.6
click at [79, 66] on div "[MEDICAL_DATA]" at bounding box center [165, 72] width 195 height 24
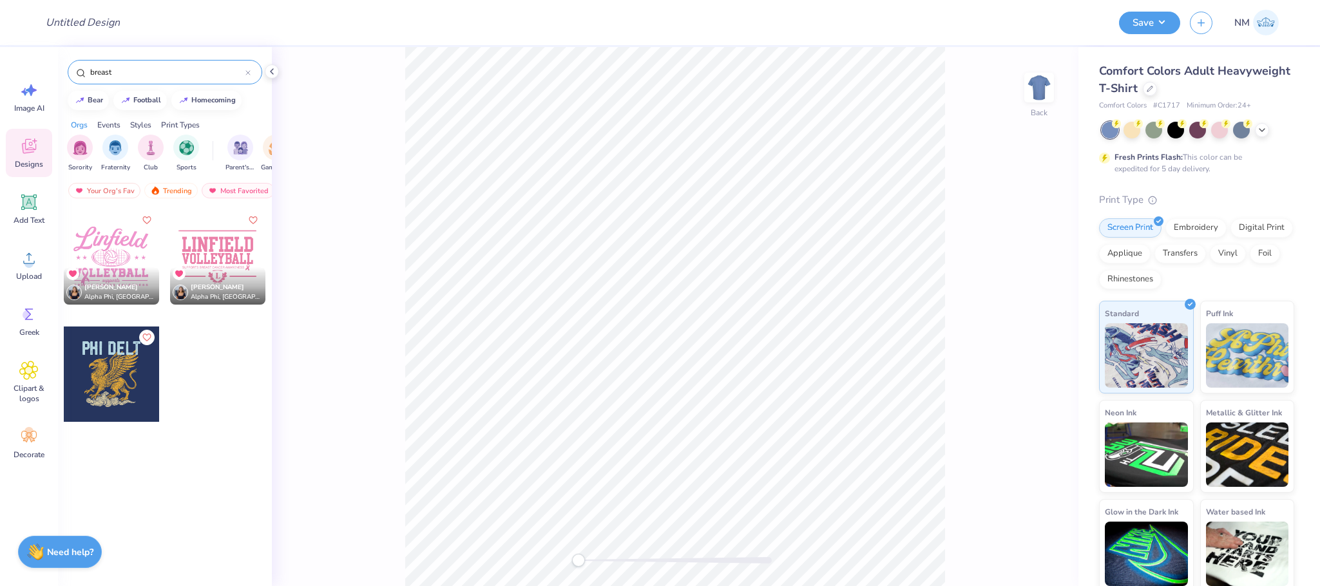
type input "breast"
